Goal: Navigation & Orientation: Understand site structure

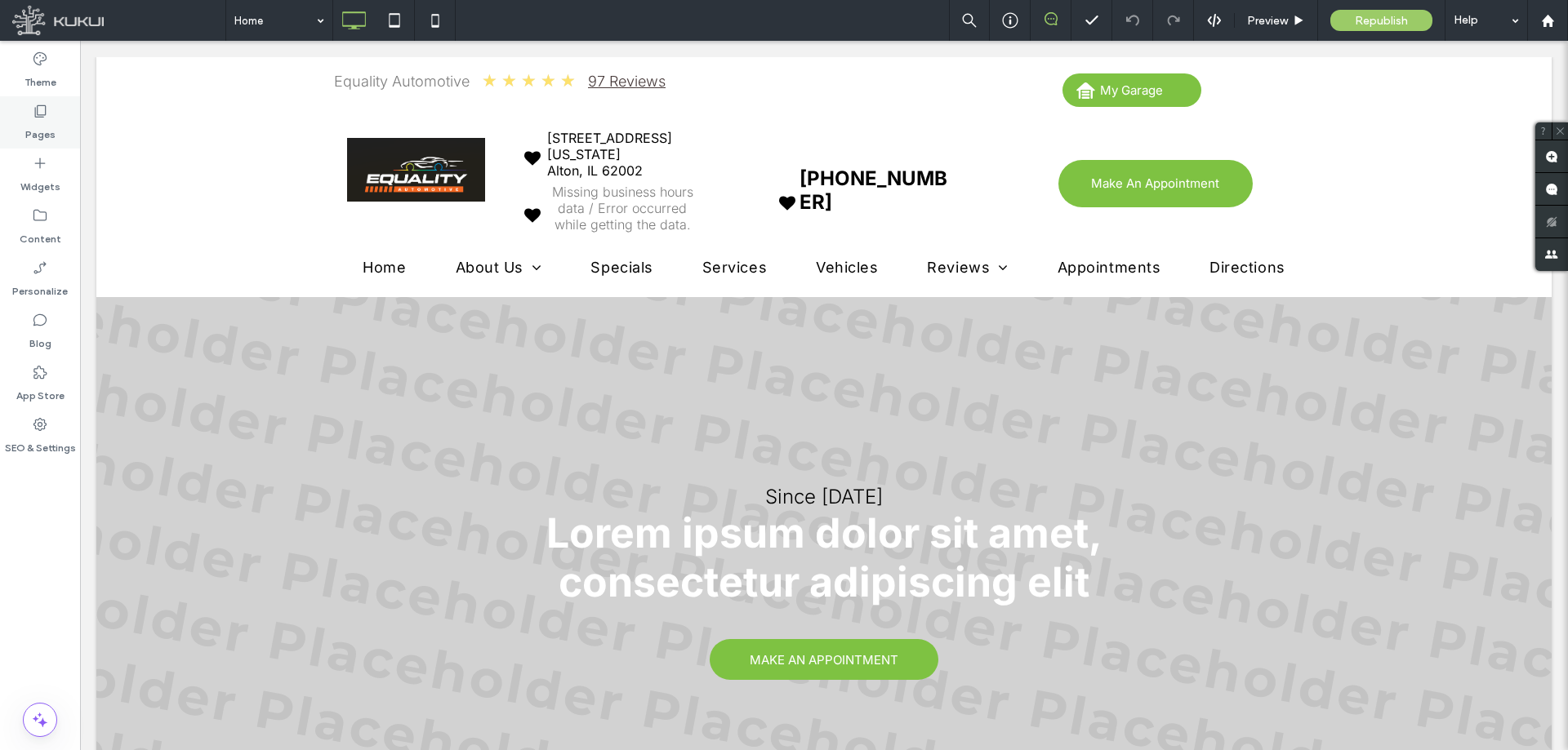
click at [37, 102] on div "Pages" at bounding box center [40, 123] width 80 height 53
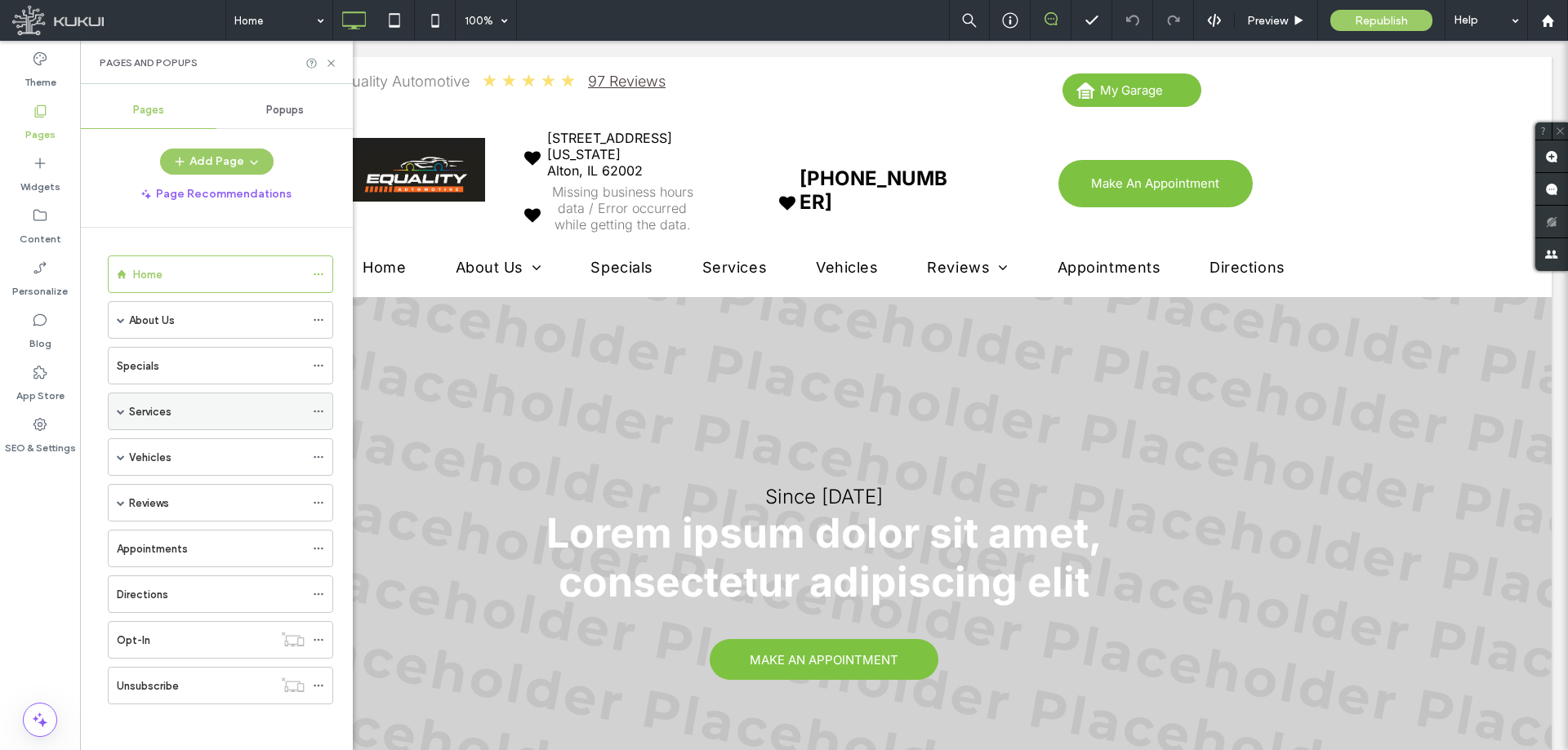
click at [120, 407] on span at bounding box center [120, 412] width 8 height 36
click at [35, 236] on label "Content" at bounding box center [41, 235] width 41 height 22
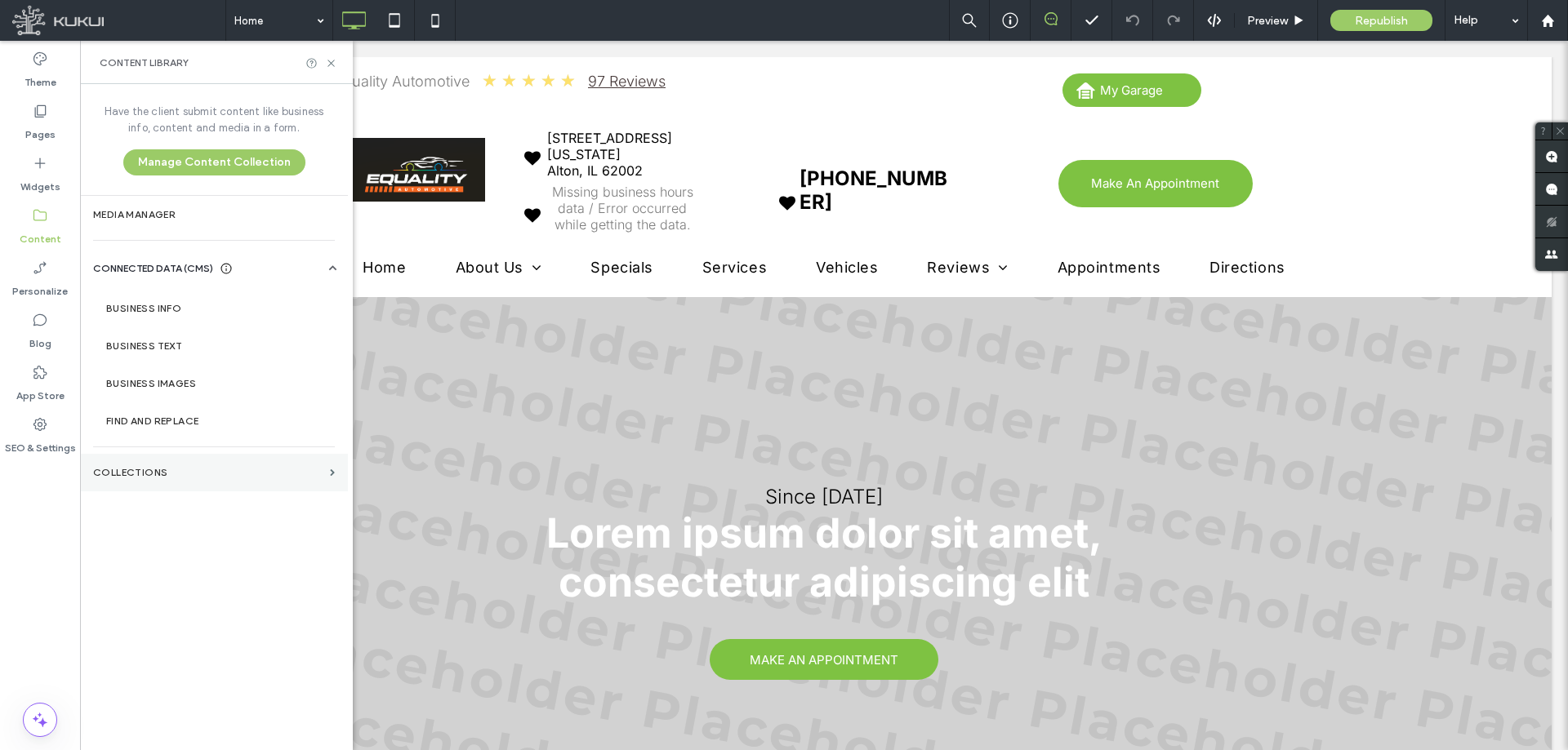
click at [181, 458] on section "Collections" at bounding box center [214, 473] width 268 height 38
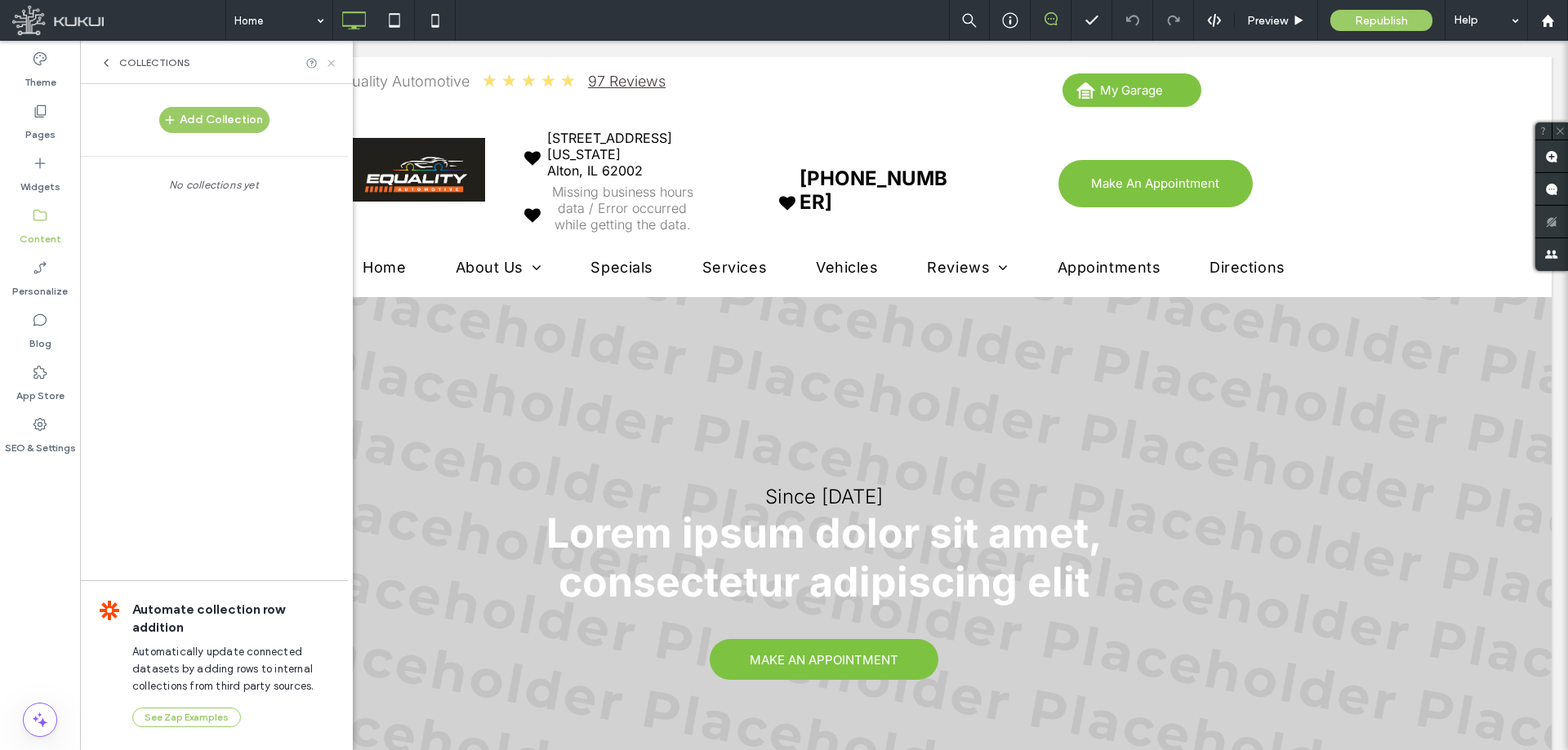
click at [333, 63] on icon at bounding box center [331, 63] width 12 height 12
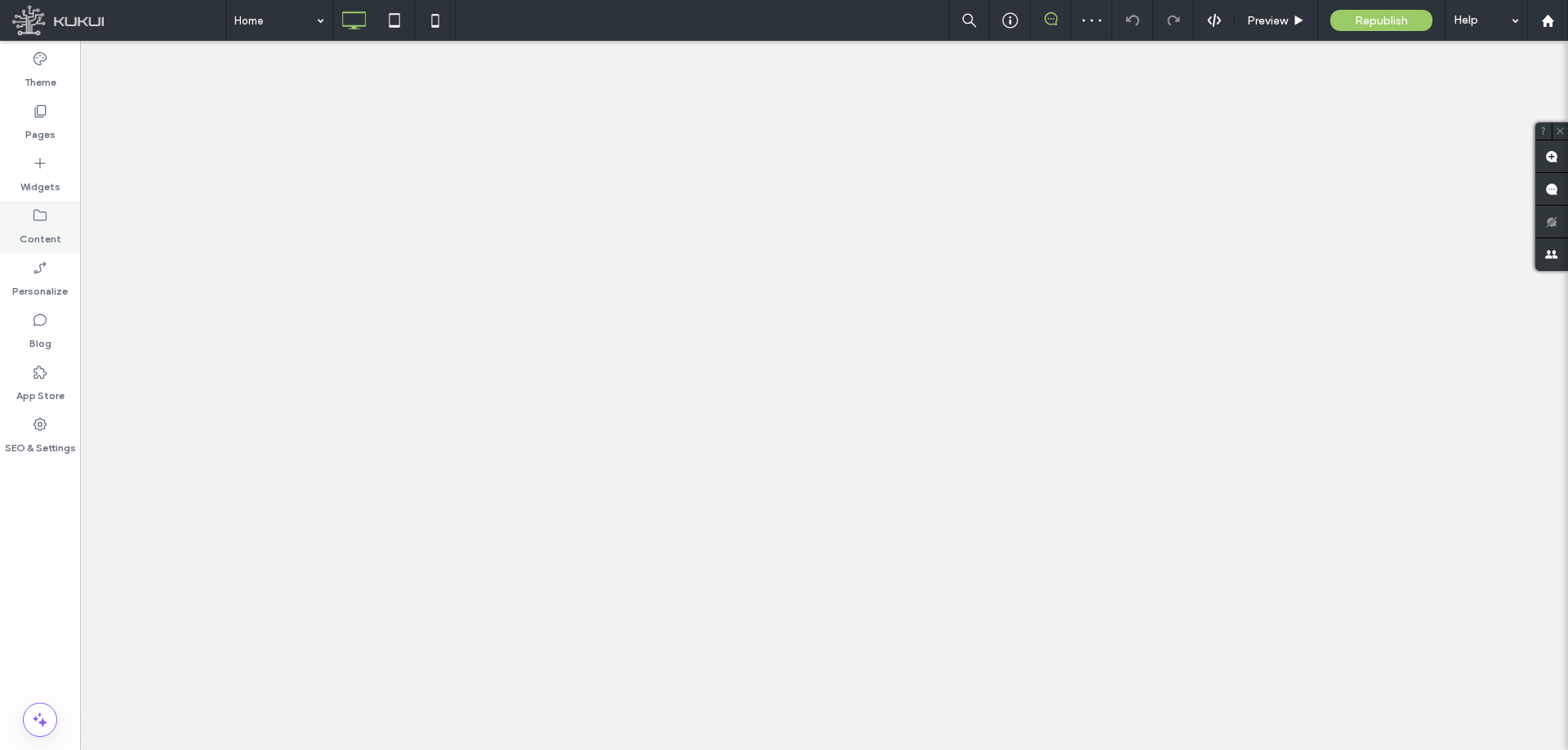
click at [41, 208] on icon at bounding box center [40, 215] width 16 height 16
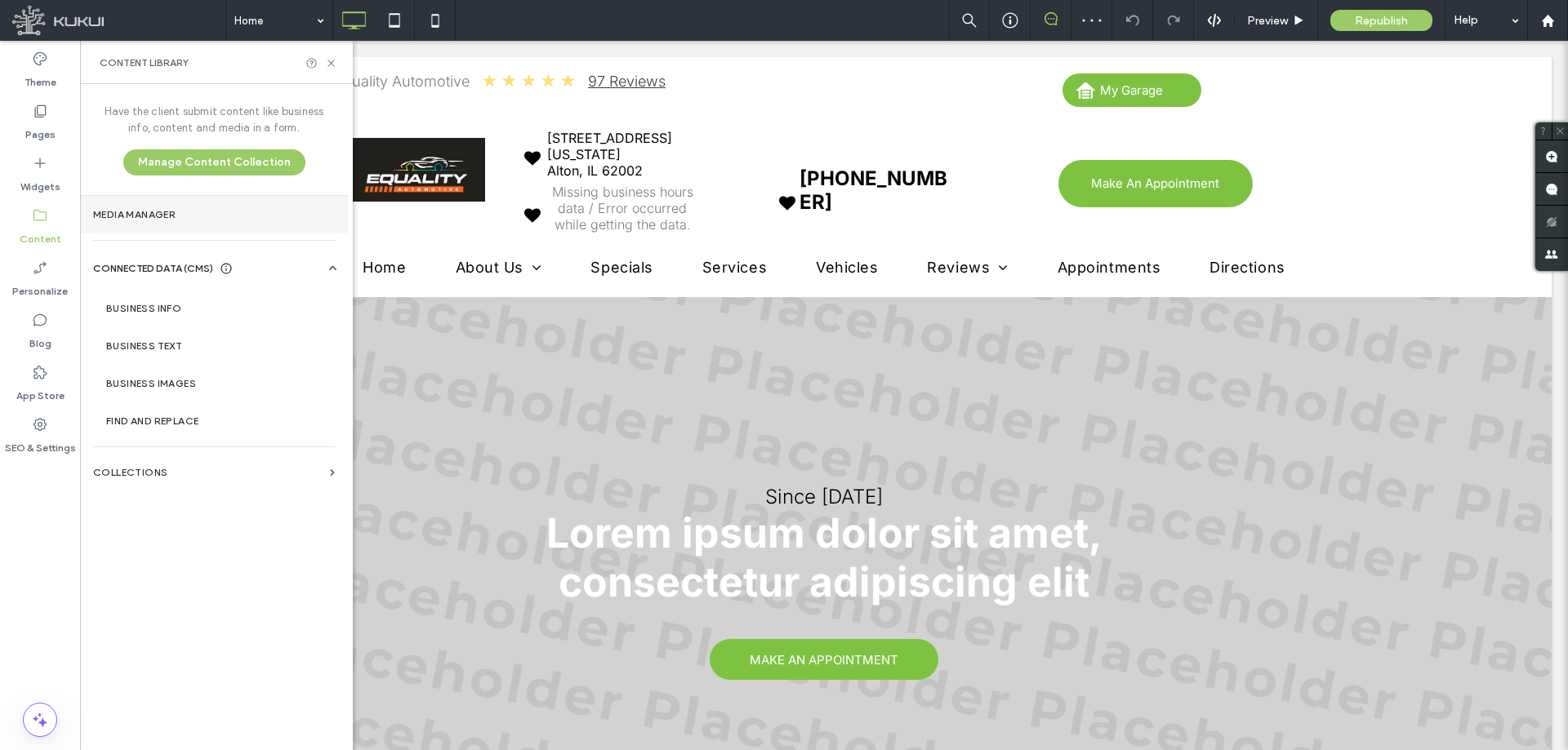
click at [164, 211] on label "Media Manager" at bounding box center [214, 214] width 242 height 11
click at [168, 470] on label "Collections" at bounding box center [208, 472] width 231 height 11
